Goal: Entertainment & Leisure: Consume media (video, audio)

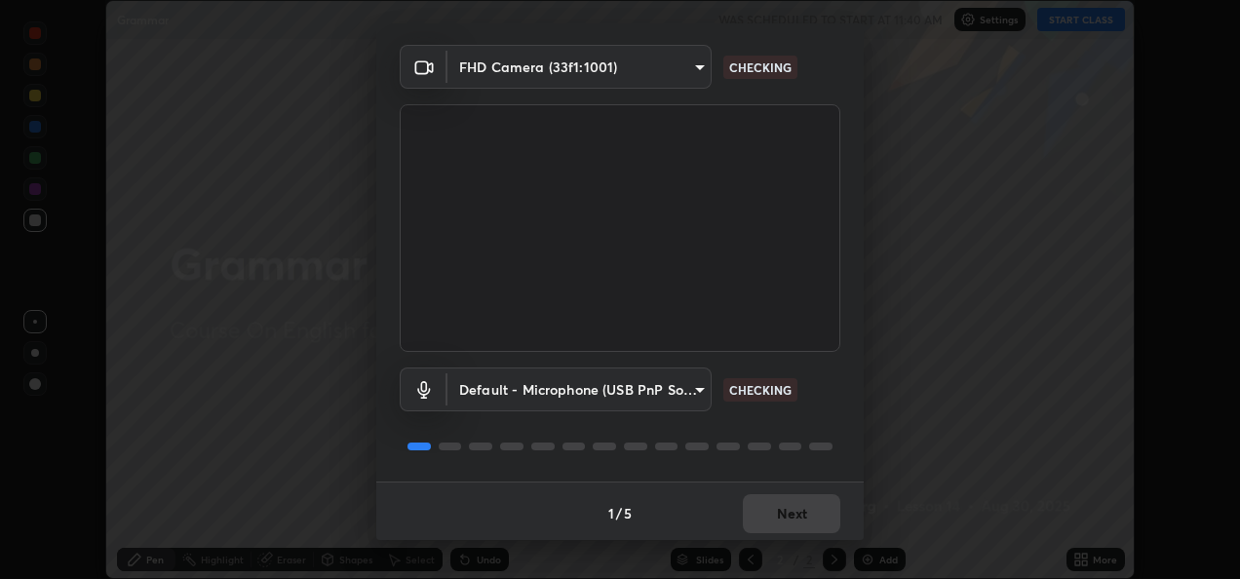
scroll to position [60, 0]
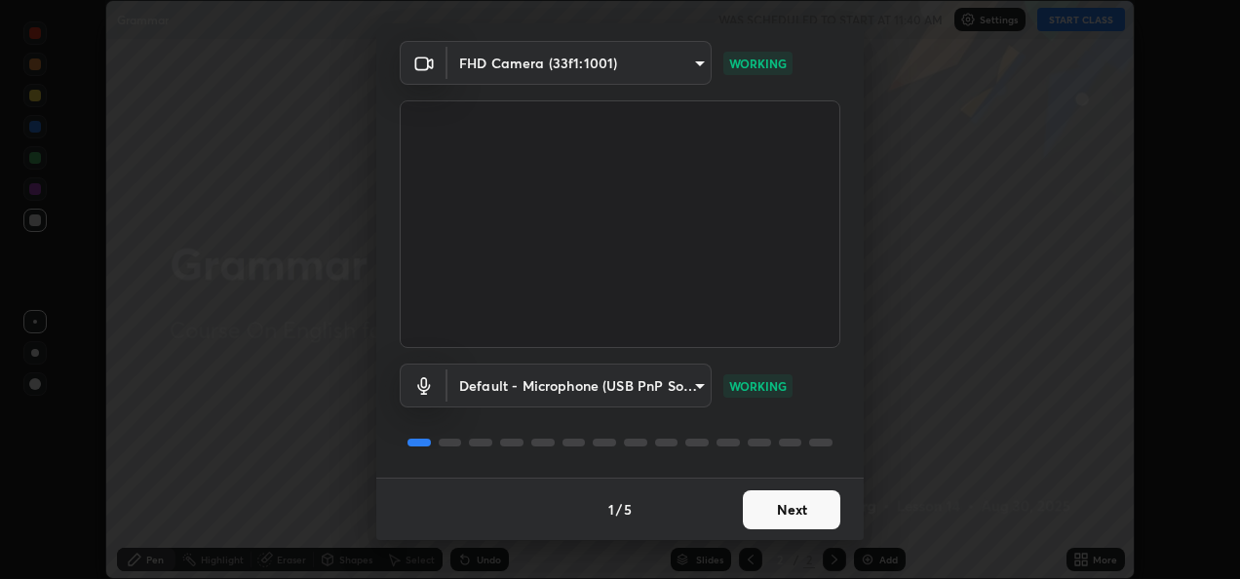
click at [805, 493] on button "Next" at bounding box center [791, 509] width 97 height 39
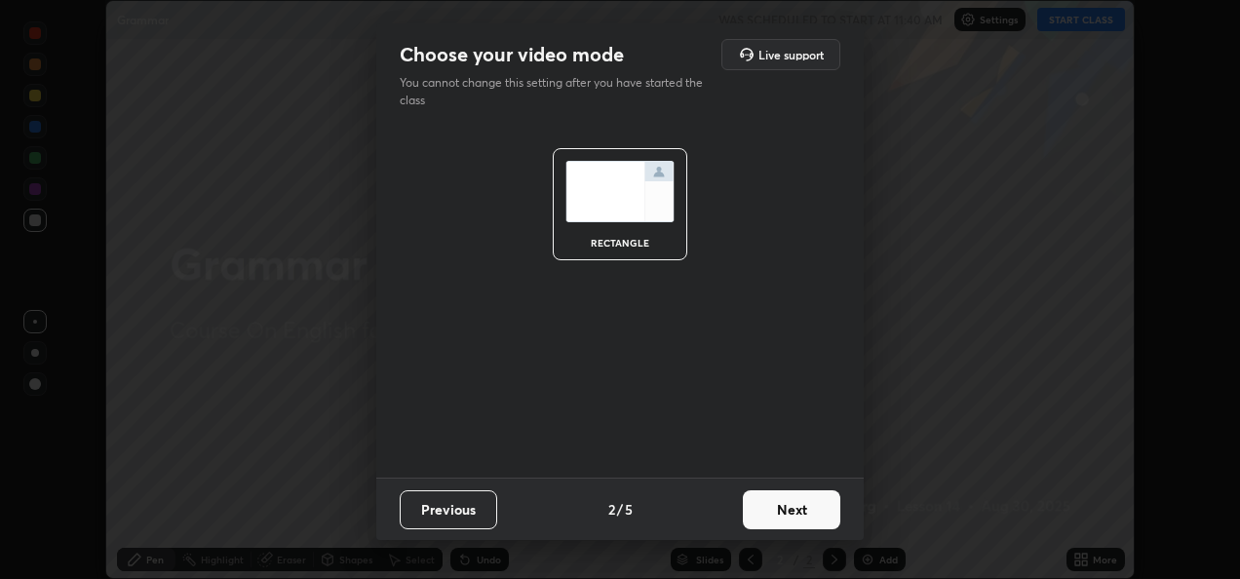
click at [812, 505] on button "Next" at bounding box center [791, 509] width 97 height 39
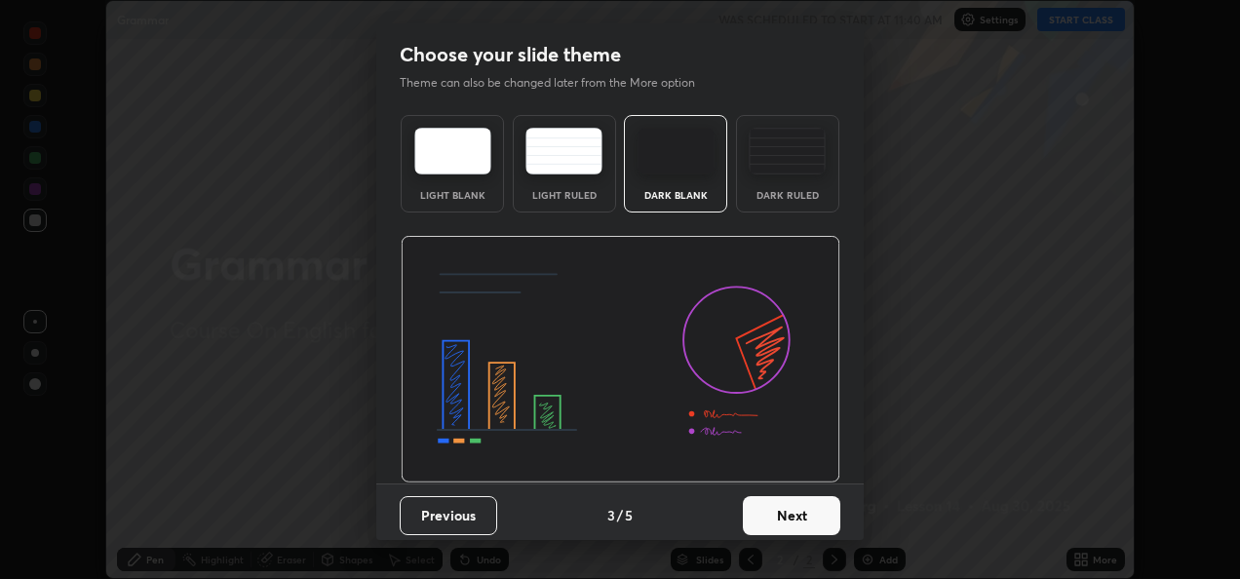
click at [813, 509] on button "Next" at bounding box center [791, 515] width 97 height 39
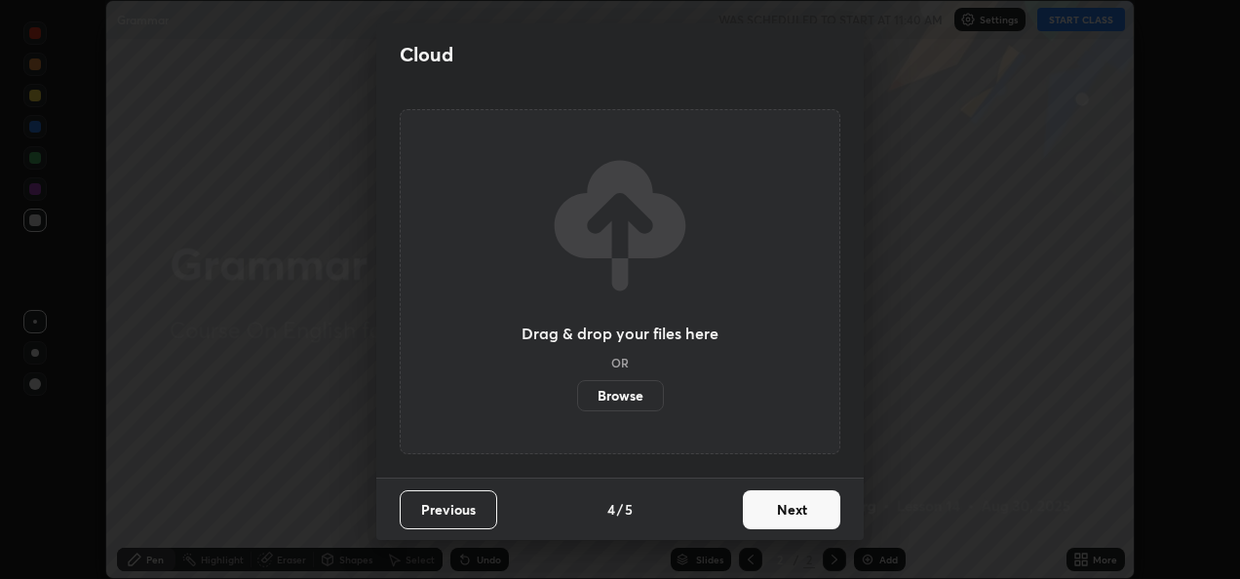
click at [808, 513] on button "Next" at bounding box center [791, 509] width 97 height 39
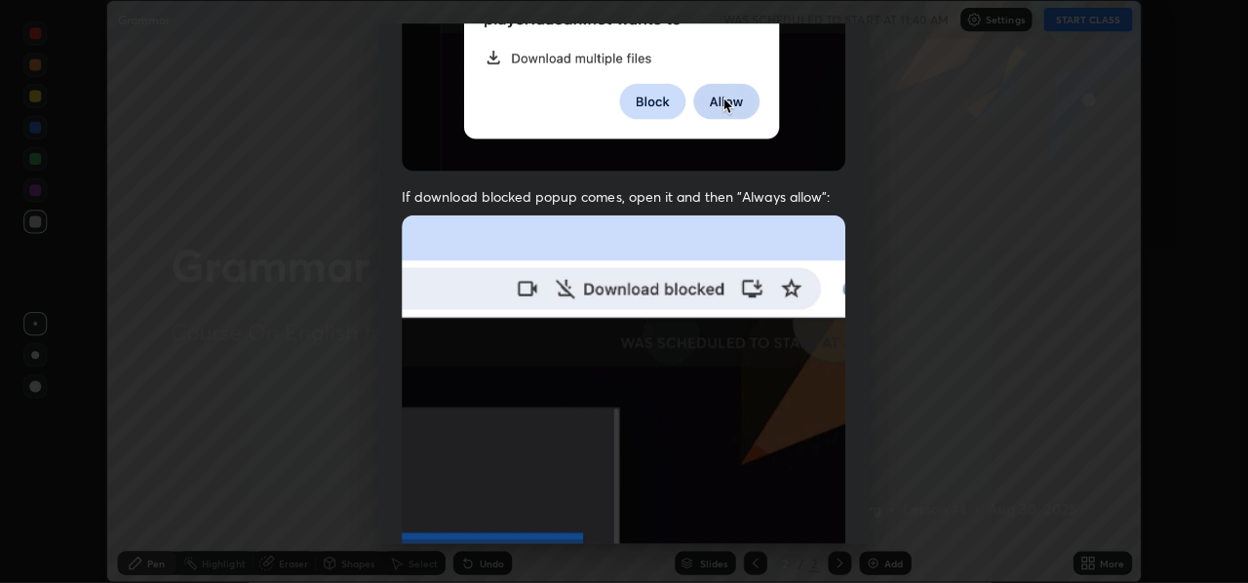
scroll to position [458, 0]
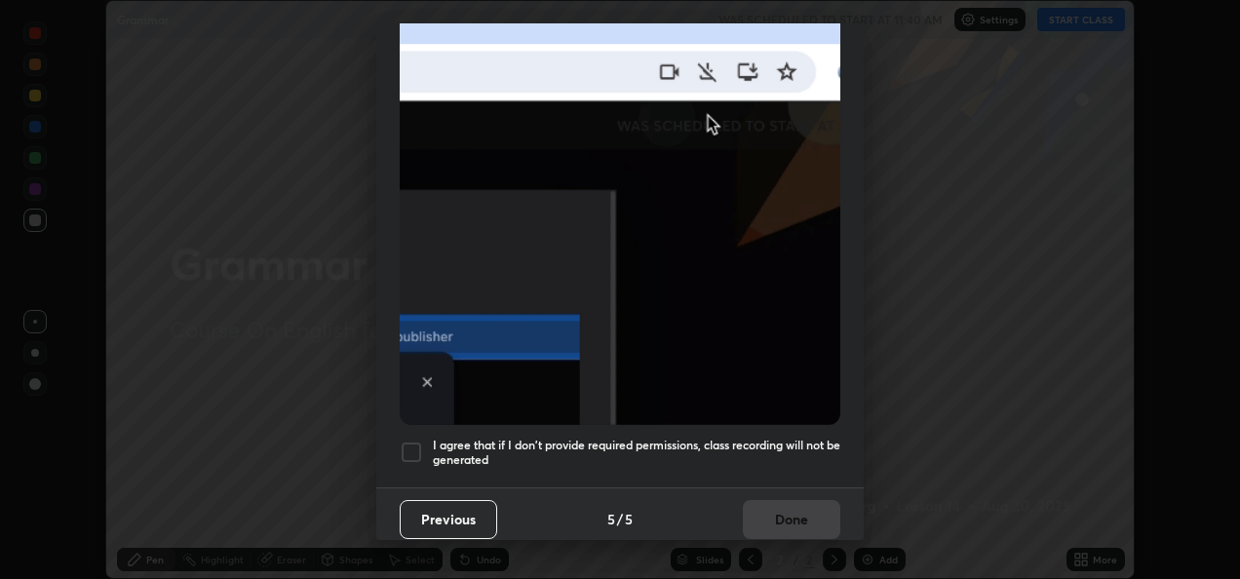
click at [760, 442] on h5 "I agree that if I don't provide required permissions, class recording will not …" at bounding box center [636, 453] width 407 height 30
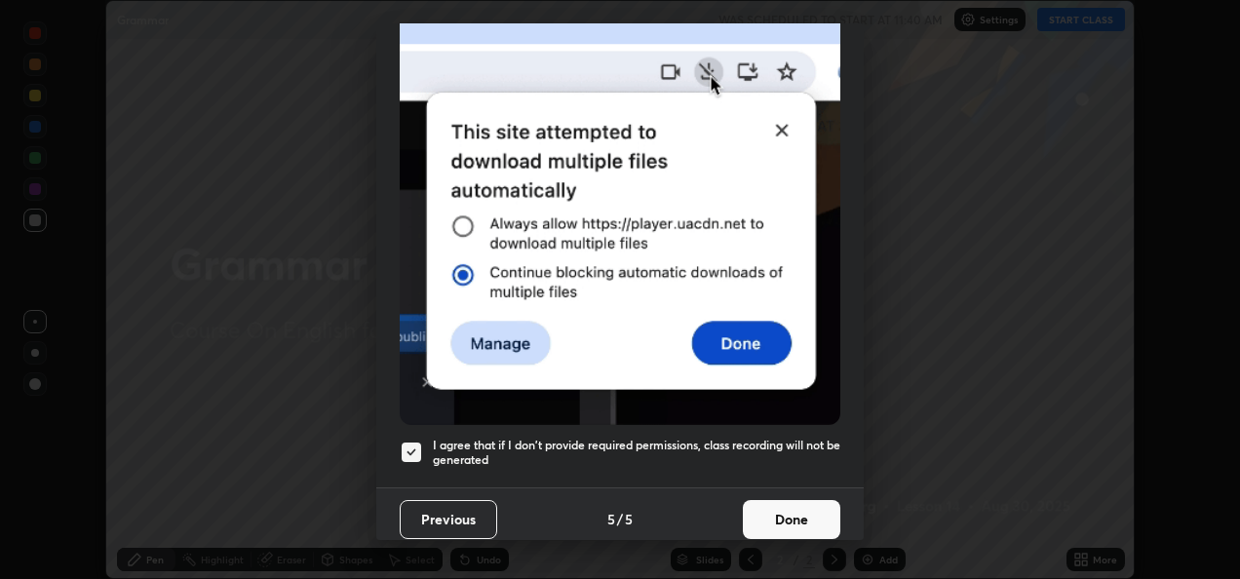
click at [791, 505] on button "Done" at bounding box center [791, 519] width 97 height 39
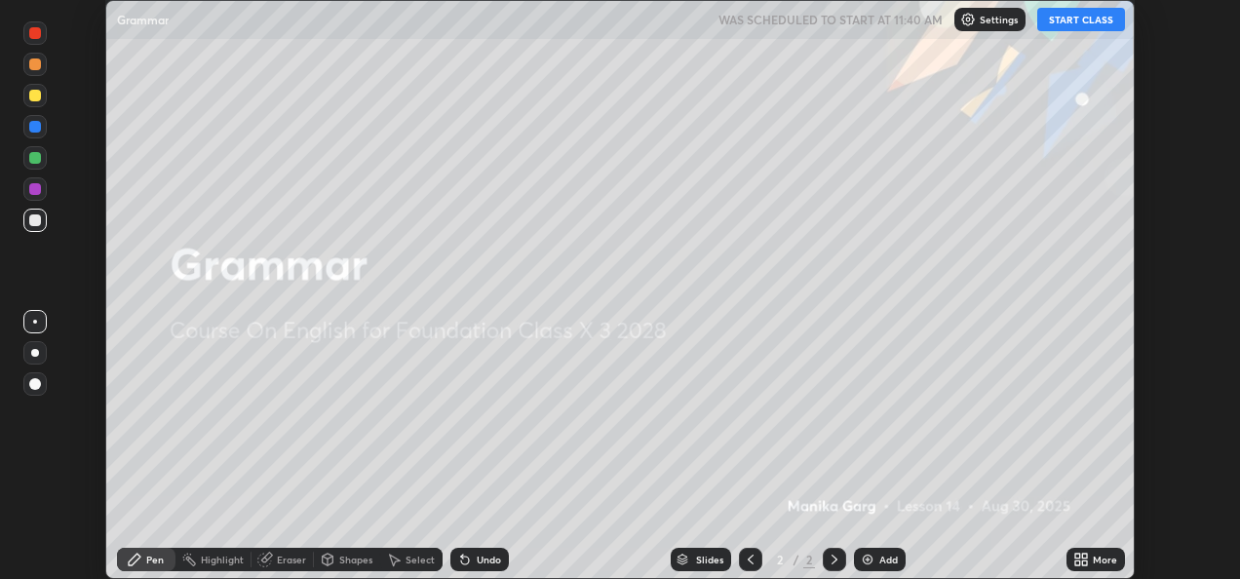
click at [1066, 15] on button "START CLASS" at bounding box center [1081, 19] width 88 height 23
click at [866, 554] on img at bounding box center [868, 560] width 16 height 16
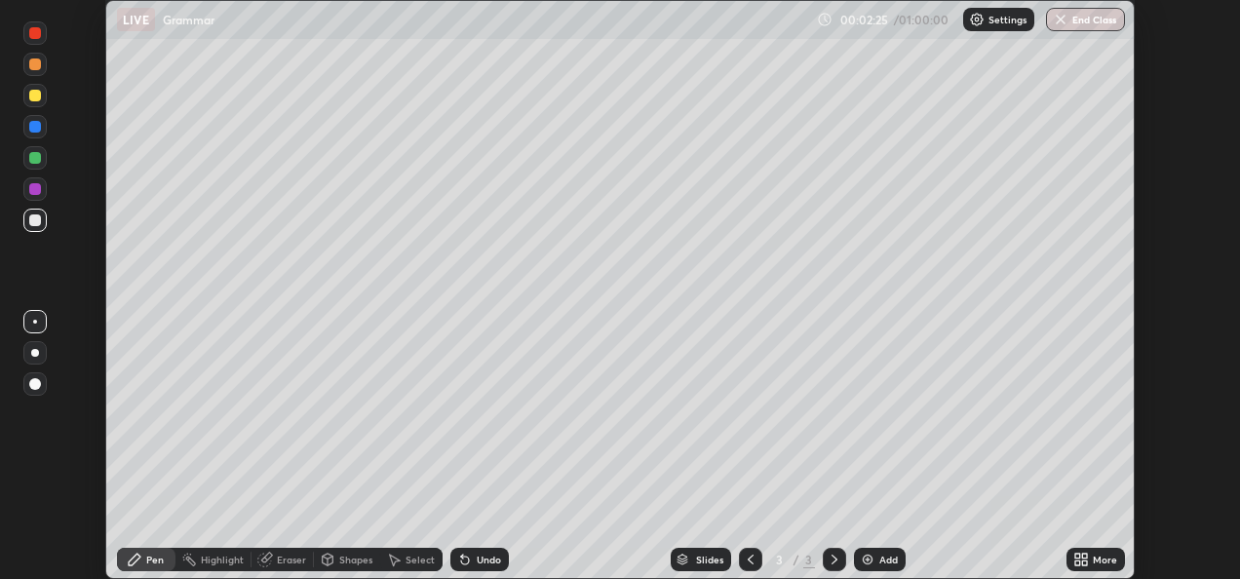
click at [34, 97] on div at bounding box center [35, 96] width 12 height 12
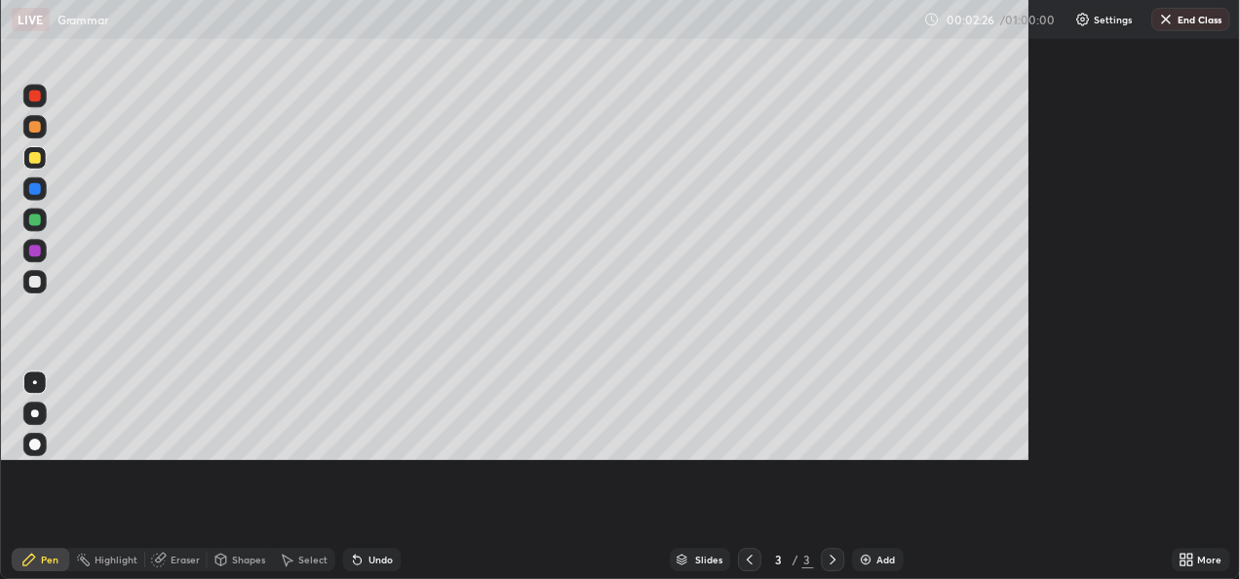
scroll to position [702, 1248]
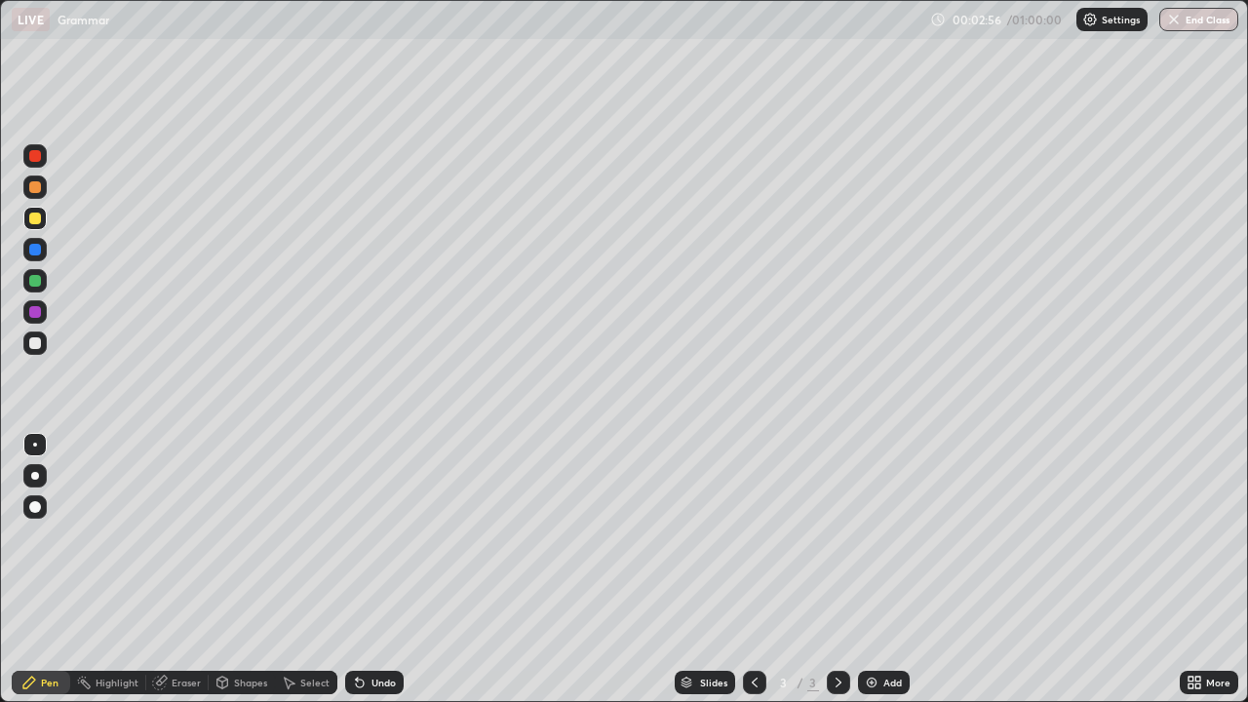
click at [40, 216] on div at bounding box center [35, 219] width 12 height 12
click at [35, 476] on div at bounding box center [35, 476] width 8 height 8
click at [39, 279] on div at bounding box center [35, 281] width 12 height 12
click at [169, 578] on div "Eraser" at bounding box center [177, 682] width 62 height 23
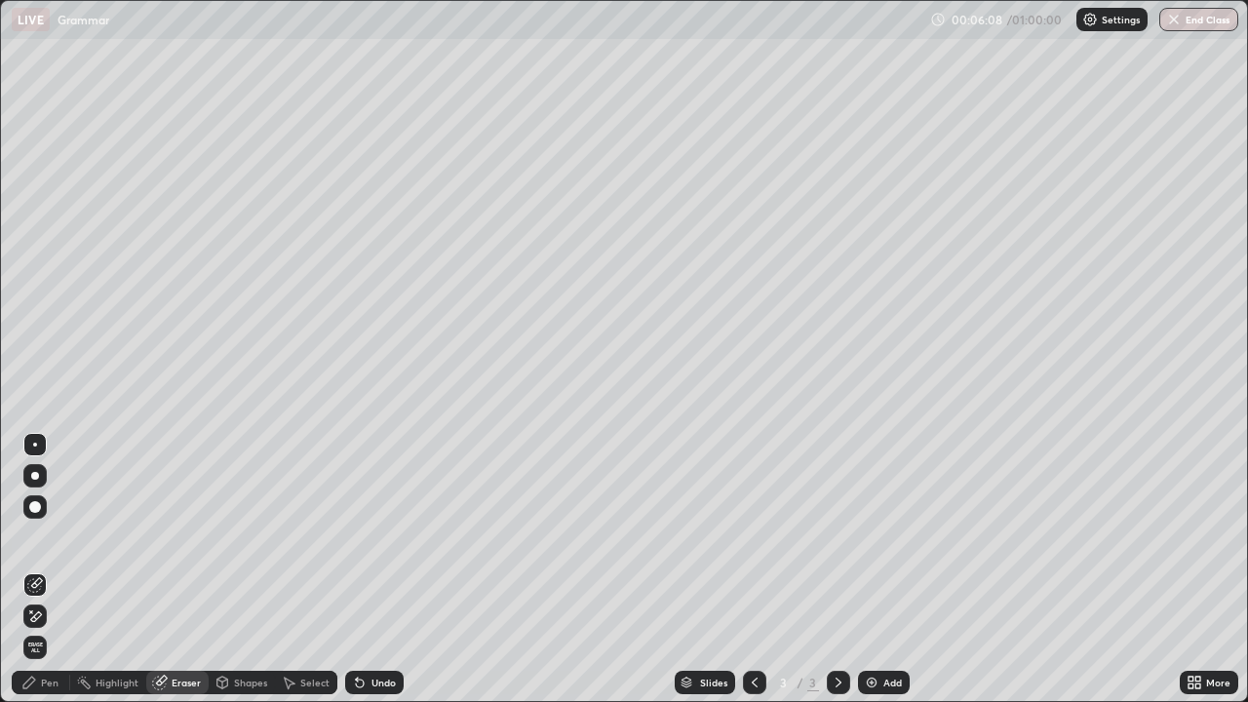
click at [33, 476] on div at bounding box center [35, 476] width 8 height 8
click at [53, 578] on div "Pen" at bounding box center [50, 683] width 18 height 10
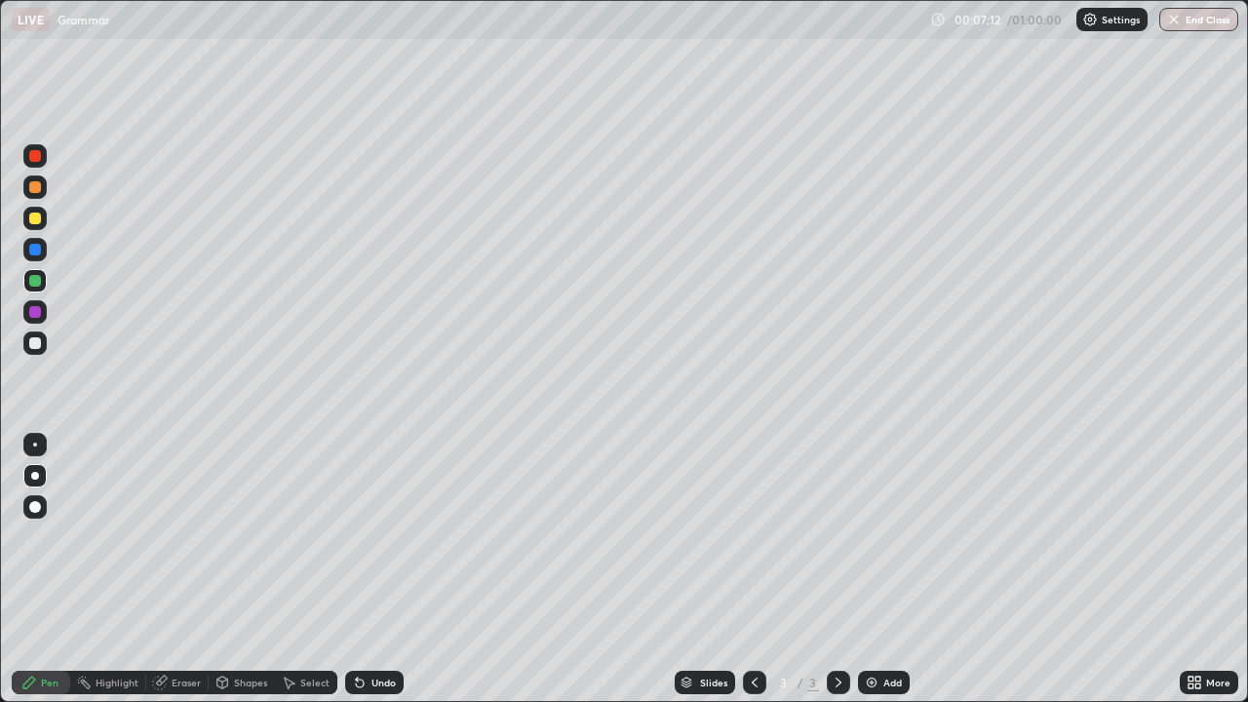
click at [875, 578] on img at bounding box center [872, 683] width 16 height 16
click at [31, 220] on div at bounding box center [35, 219] width 12 height 12
click at [879, 578] on div "Add" at bounding box center [884, 682] width 52 height 23
click at [750, 578] on icon at bounding box center [755, 683] width 16 height 16
click at [838, 578] on icon at bounding box center [838, 683] width 6 height 10
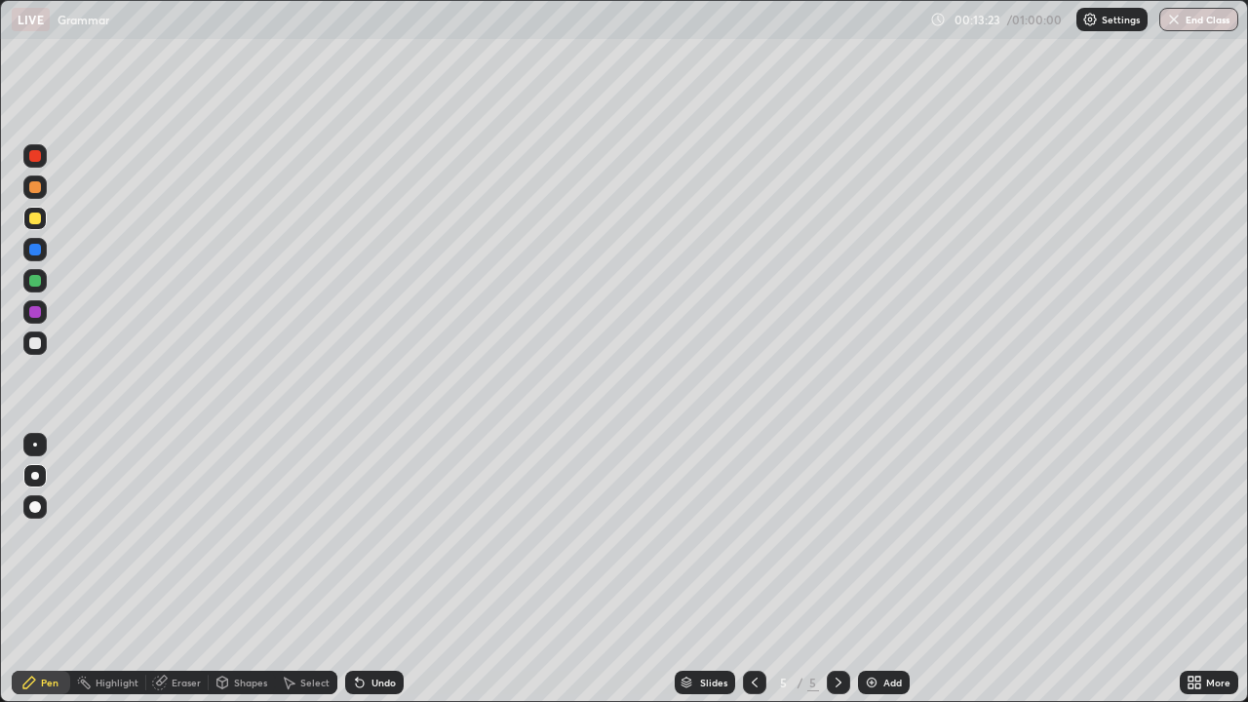
click at [753, 578] on icon at bounding box center [755, 683] width 16 height 16
click at [836, 578] on icon at bounding box center [839, 683] width 16 height 16
click at [37, 248] on div at bounding box center [35, 250] width 12 height 12
click at [990, 412] on button "Undo" at bounding box center [965, 423] width 57 height 23
click at [869, 578] on img at bounding box center [872, 683] width 16 height 16
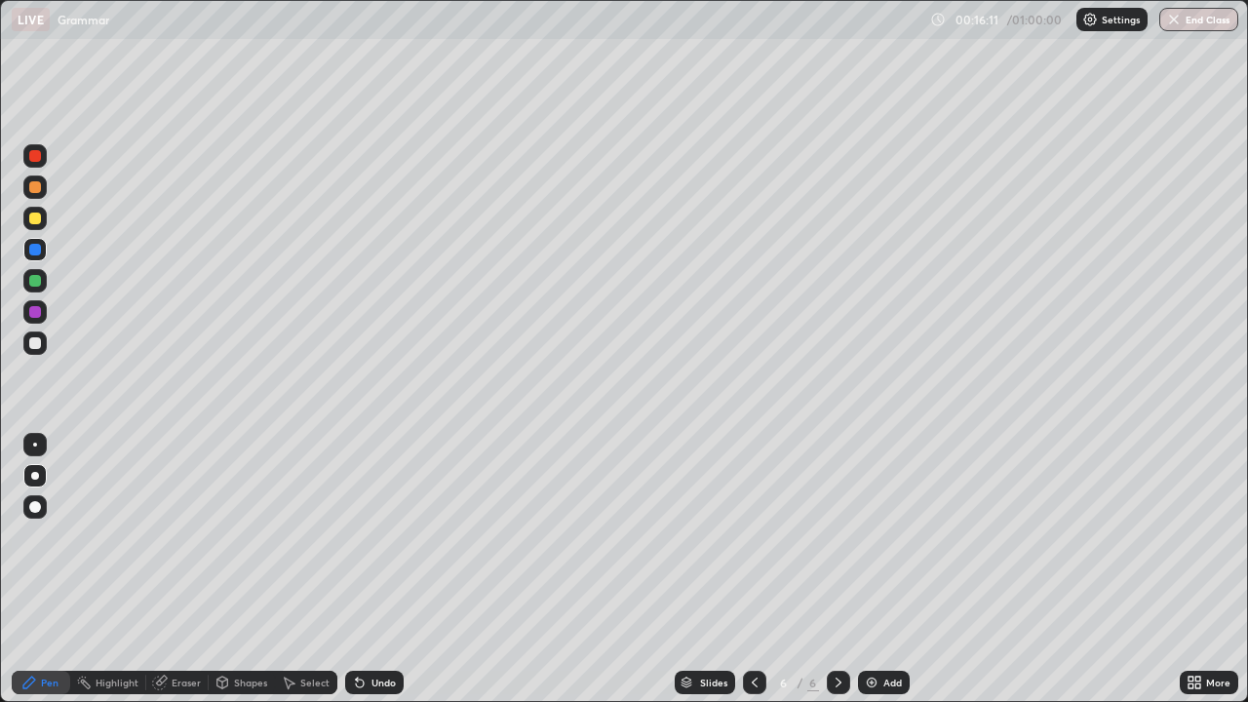
click at [39, 161] on div at bounding box center [34, 155] width 23 height 23
click at [33, 282] on div at bounding box center [35, 281] width 12 height 12
click at [25, 285] on div at bounding box center [34, 280] width 23 height 23
click at [39, 248] on div at bounding box center [35, 250] width 12 height 12
click at [751, 578] on div at bounding box center [754, 682] width 23 height 39
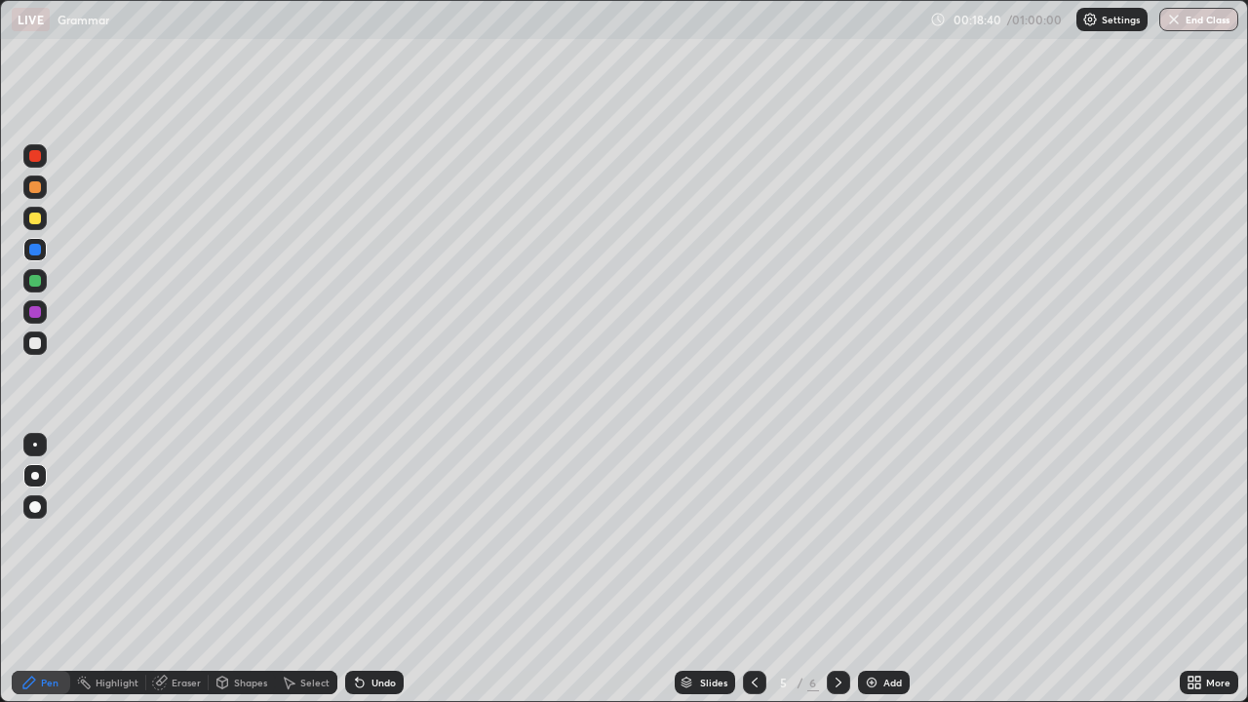
click at [752, 578] on icon at bounding box center [755, 683] width 6 height 10
click at [827, 578] on div at bounding box center [838, 682] width 23 height 23
click at [836, 578] on icon at bounding box center [839, 683] width 16 height 16
click at [876, 578] on img at bounding box center [872, 683] width 16 height 16
click at [37, 311] on div at bounding box center [35, 312] width 12 height 12
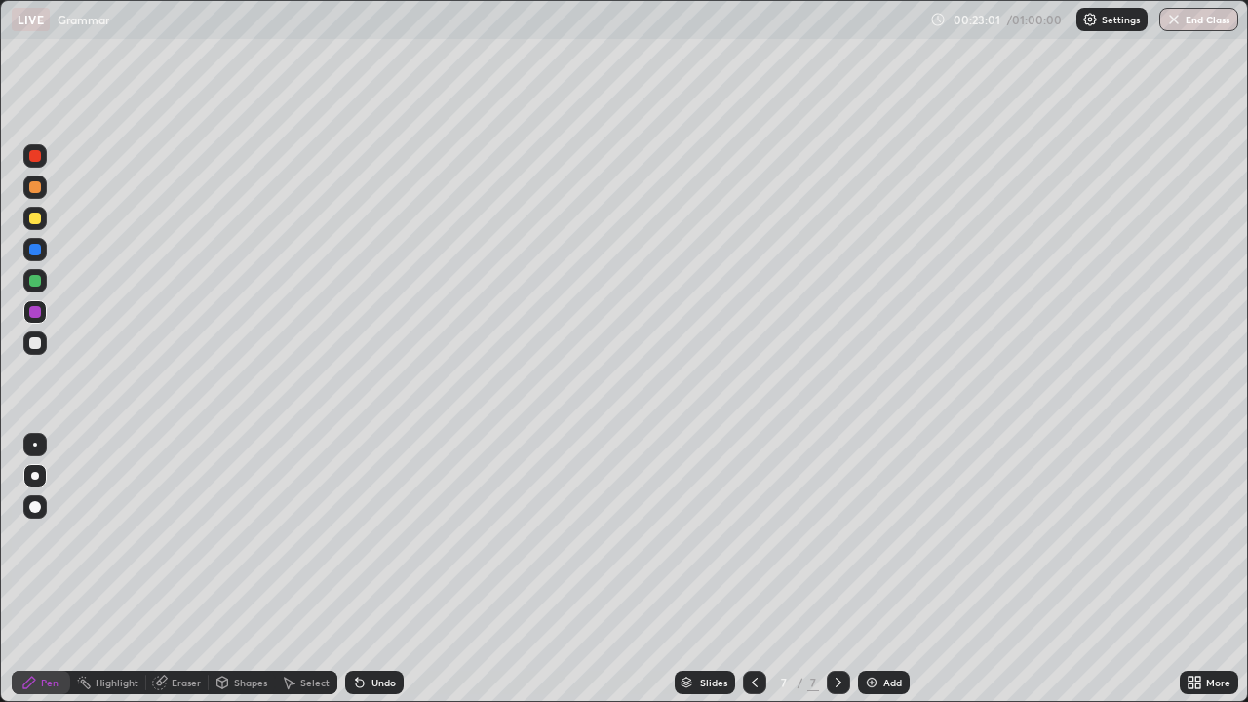
click at [36, 160] on div at bounding box center [35, 156] width 12 height 12
click at [42, 225] on div at bounding box center [34, 218] width 23 height 23
click at [34, 281] on div at bounding box center [35, 281] width 12 height 12
click at [182, 578] on div "Eraser" at bounding box center [186, 683] width 29 height 10
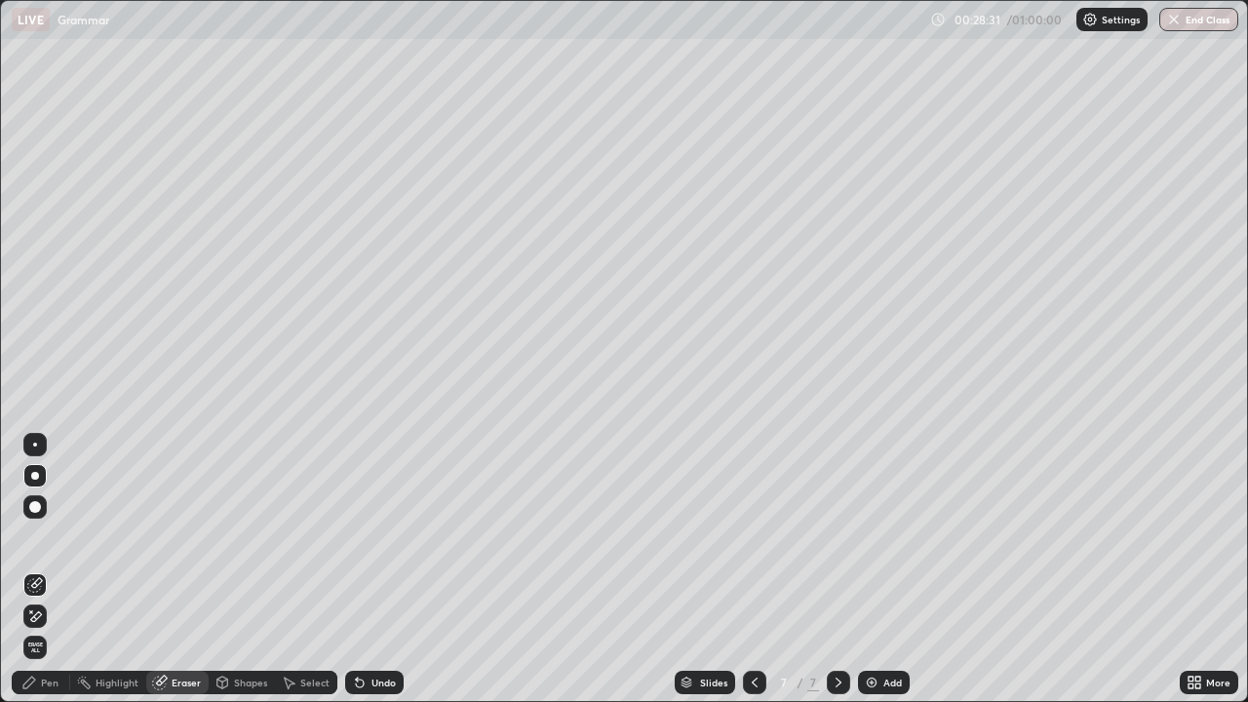
click at [43, 578] on div "Pen" at bounding box center [41, 682] width 58 height 23
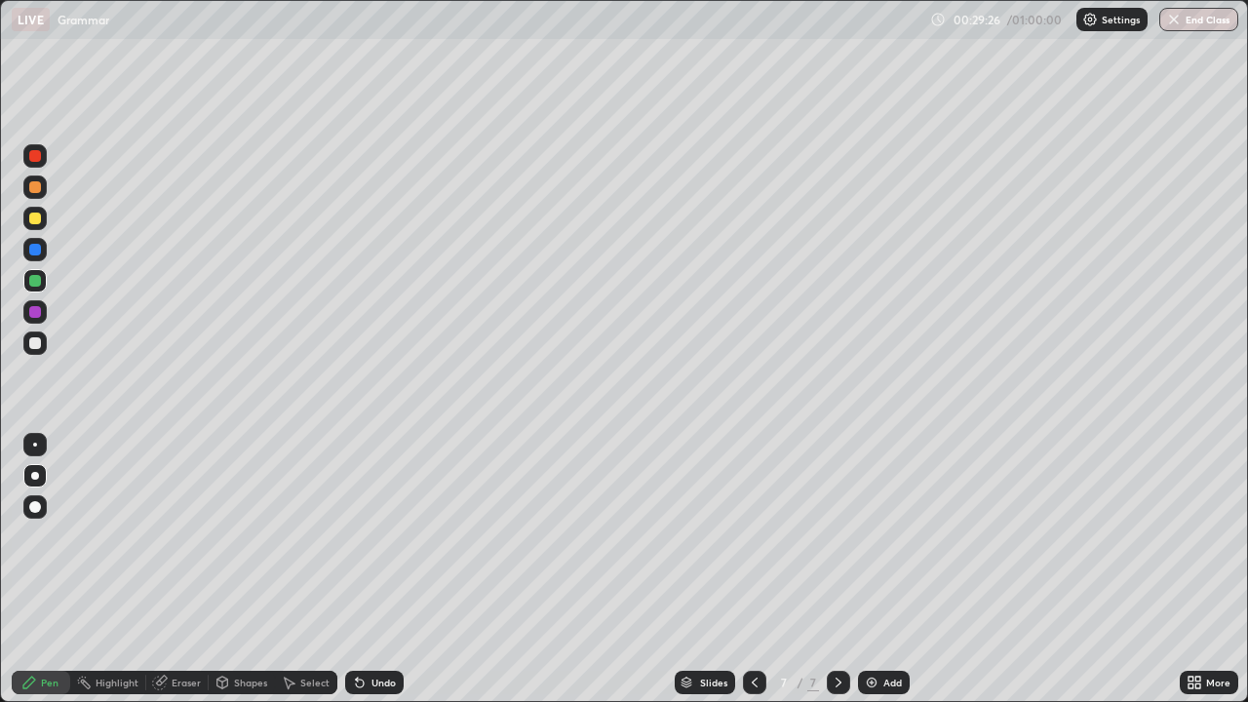
click at [883, 578] on div "Add" at bounding box center [892, 683] width 19 height 10
click at [1206, 578] on div "More" at bounding box center [1218, 683] width 24 height 10
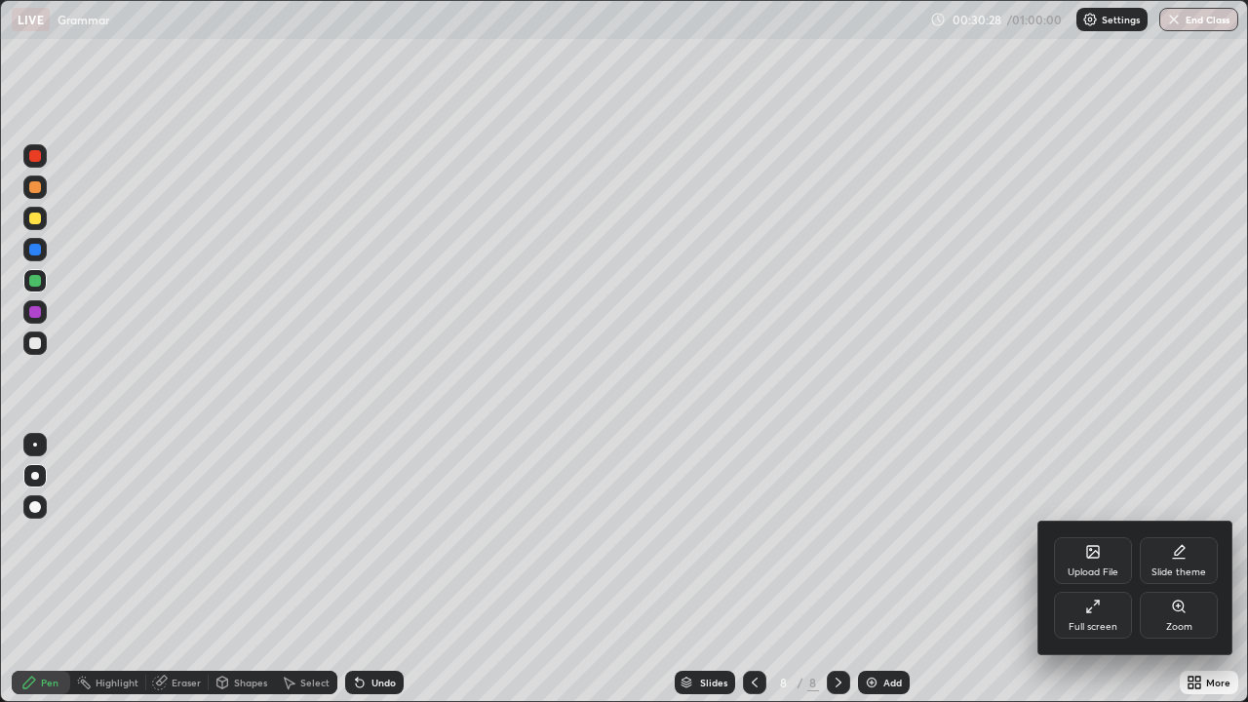
click at [1099, 562] on div "Upload File" at bounding box center [1093, 560] width 78 height 47
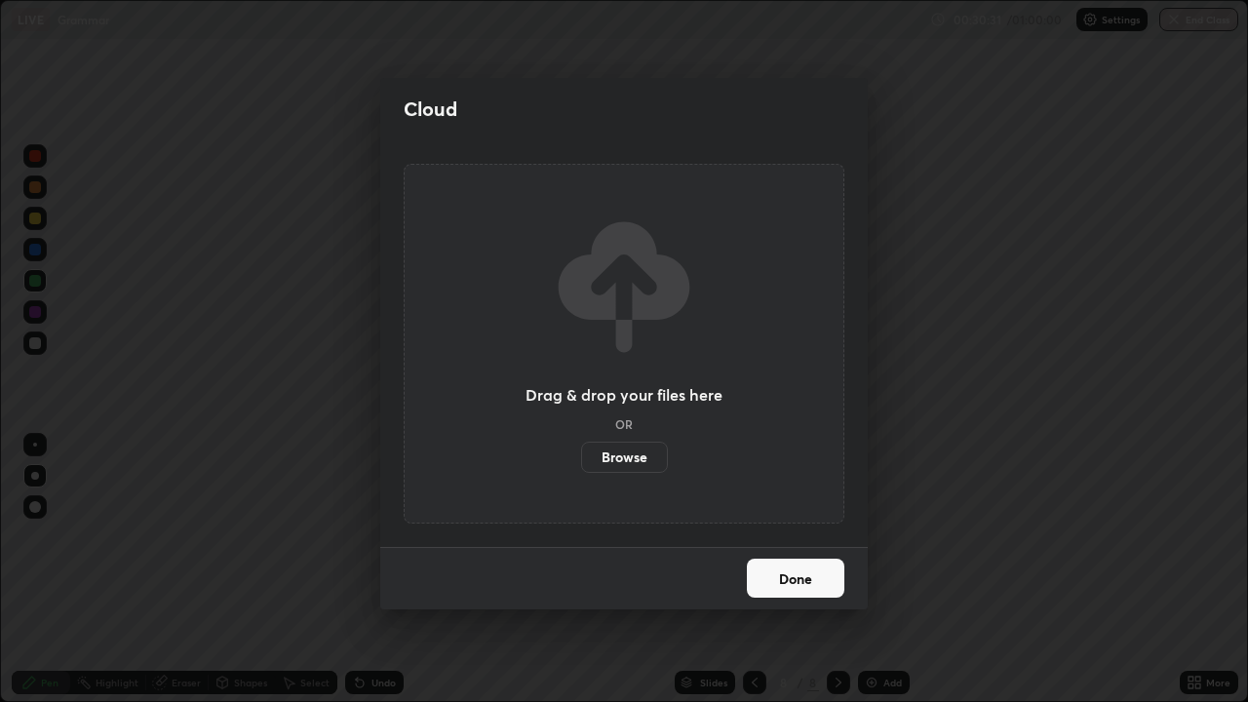
click at [817, 570] on button "Done" at bounding box center [795, 578] width 97 height 39
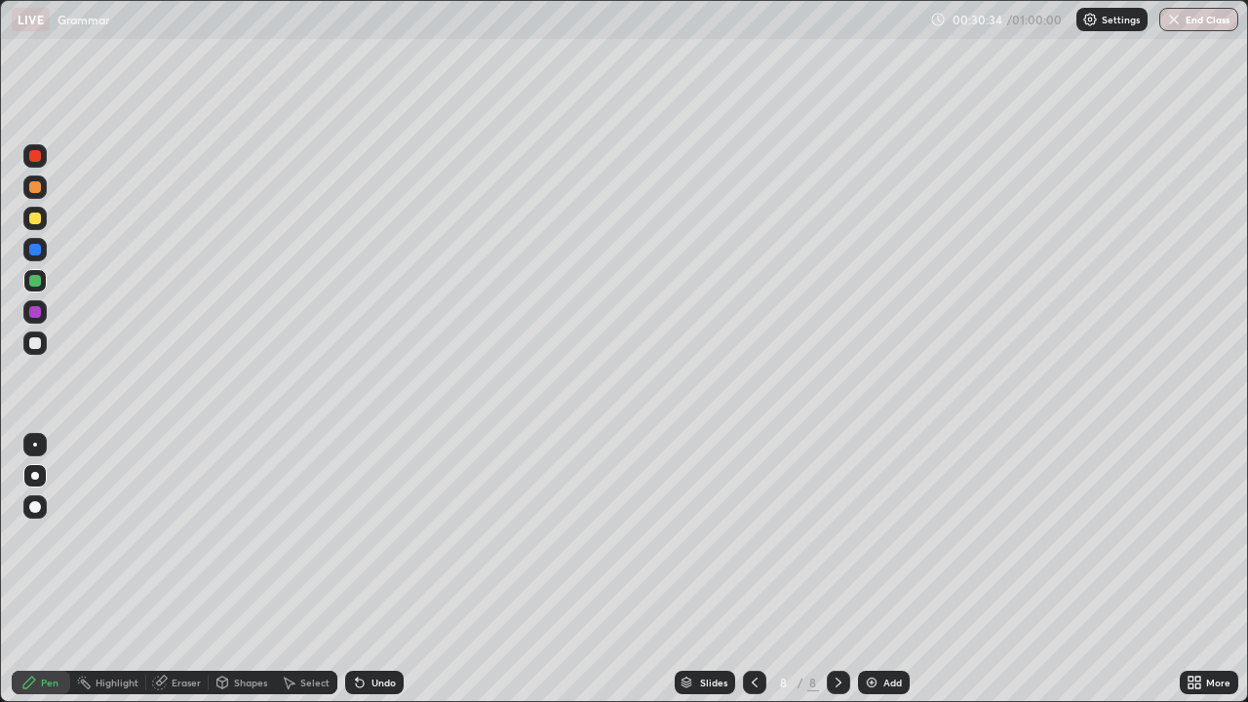
click at [755, 578] on icon at bounding box center [755, 683] width 16 height 16
click at [752, 578] on icon at bounding box center [755, 683] width 6 height 10
click at [753, 578] on icon at bounding box center [755, 683] width 16 height 16
click at [836, 578] on icon at bounding box center [839, 683] width 16 height 16
click at [828, 578] on div at bounding box center [838, 682] width 23 height 23
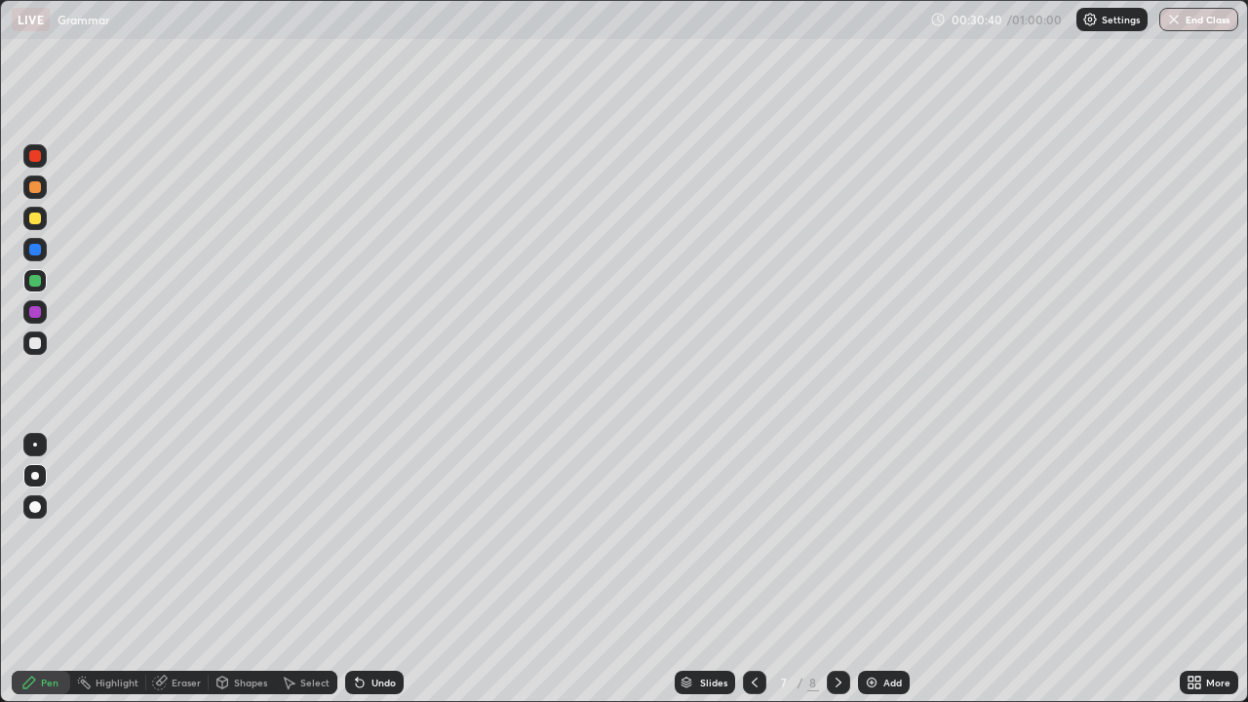
click at [1197, 578] on icon at bounding box center [1197, 679] width 5 height 5
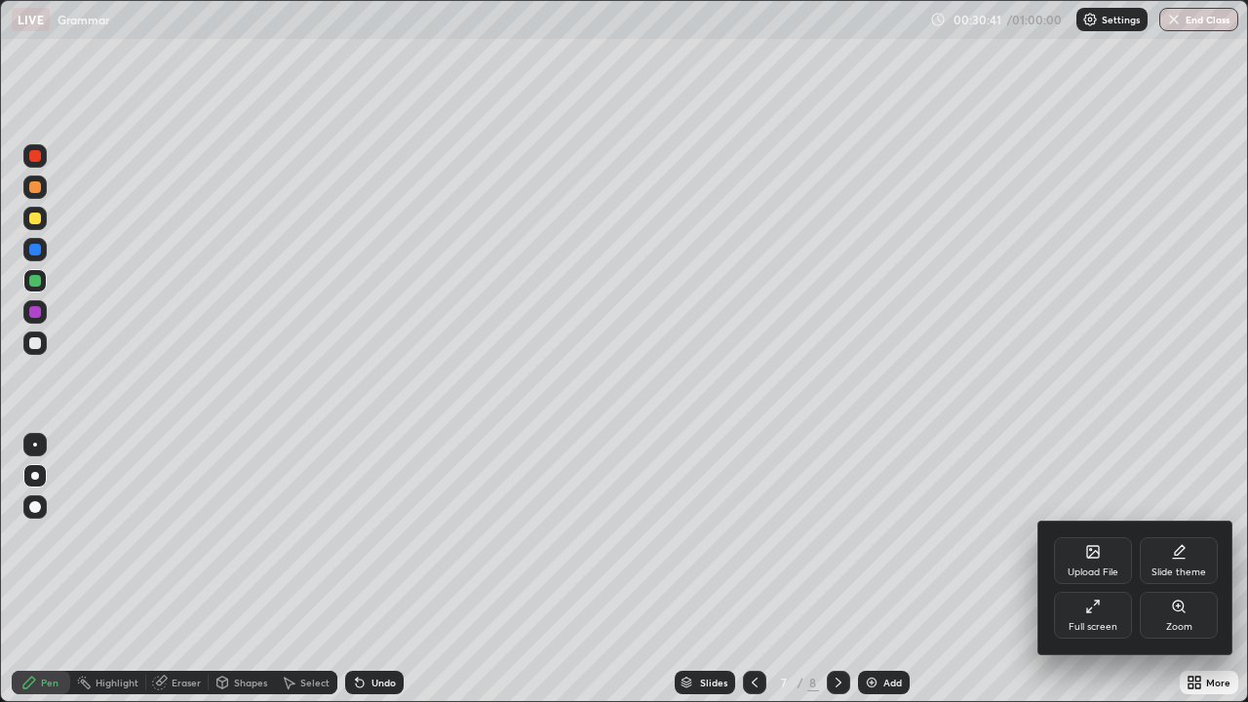
click at [1095, 562] on div "Upload File" at bounding box center [1093, 560] width 78 height 47
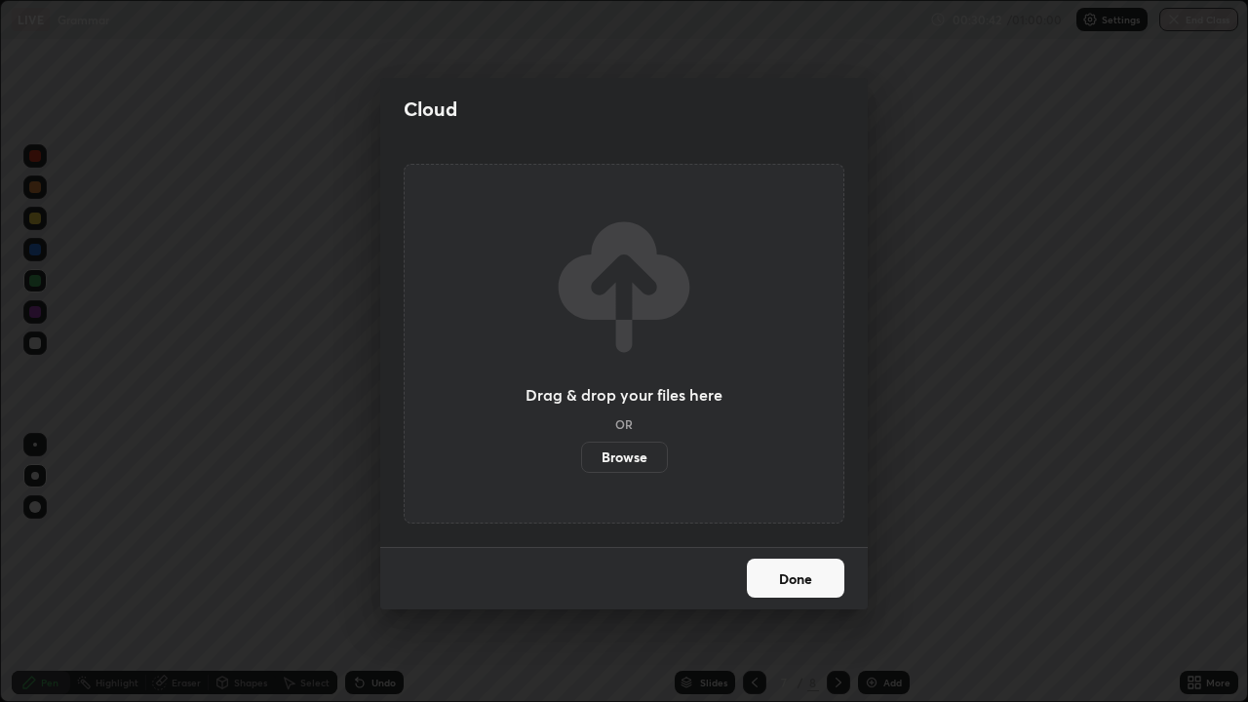
click at [816, 578] on button "Done" at bounding box center [795, 578] width 97 height 39
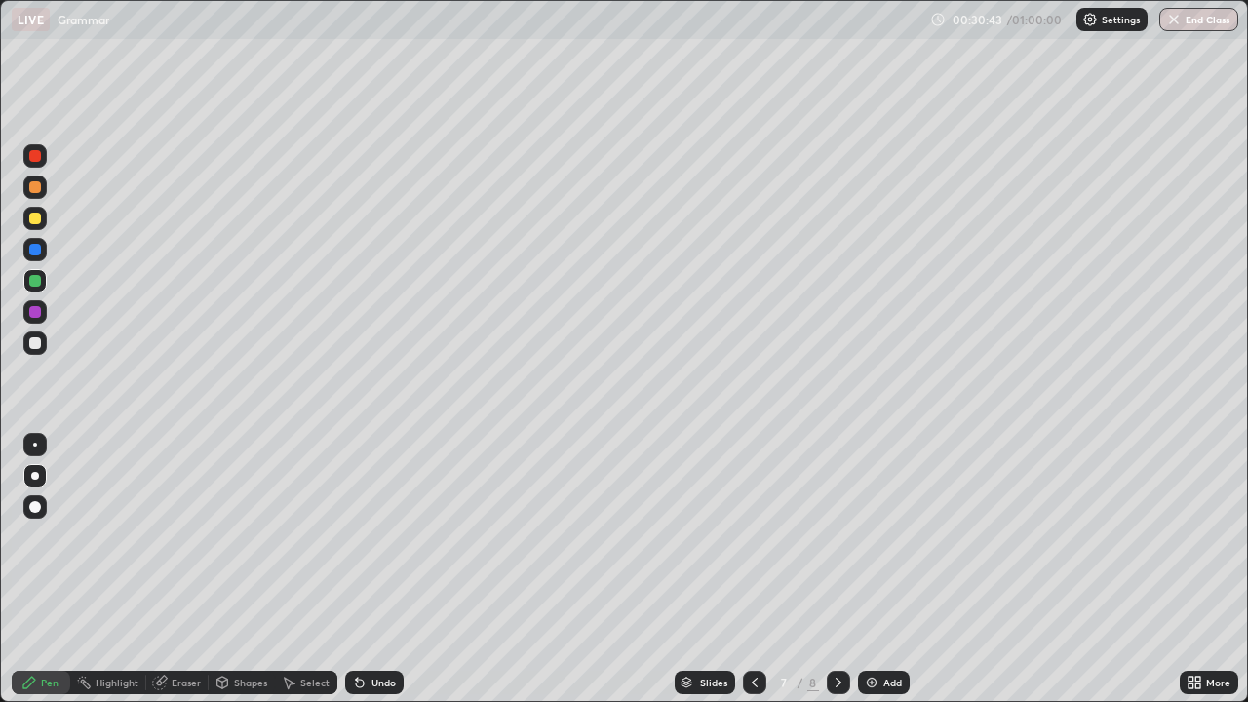
click at [1197, 578] on icon at bounding box center [1197, 679] width 5 height 5
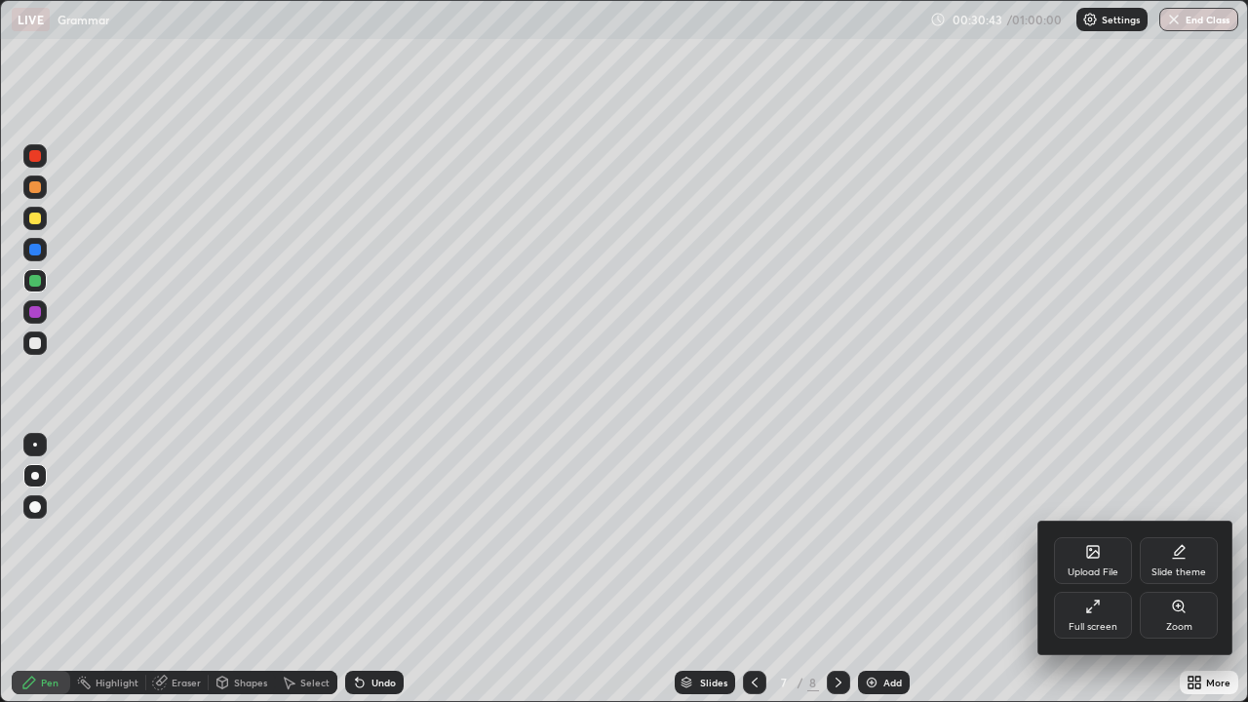
click at [1104, 578] on div "Full screen" at bounding box center [1093, 615] width 78 height 47
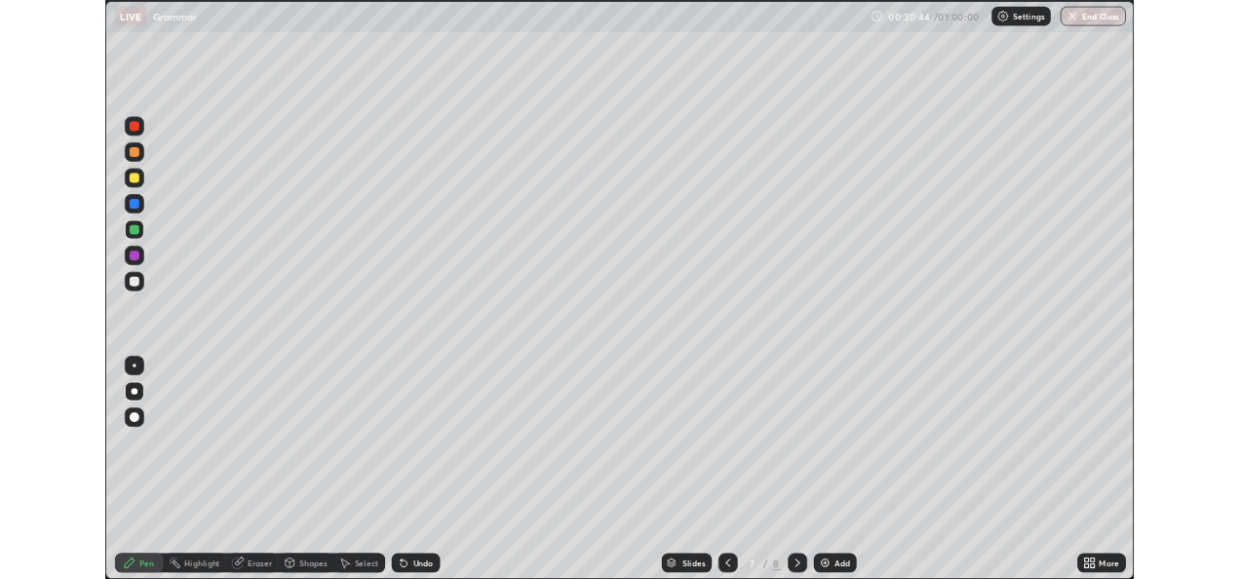
scroll to position [96904, 96243]
